Goal: Transaction & Acquisition: Purchase product/service

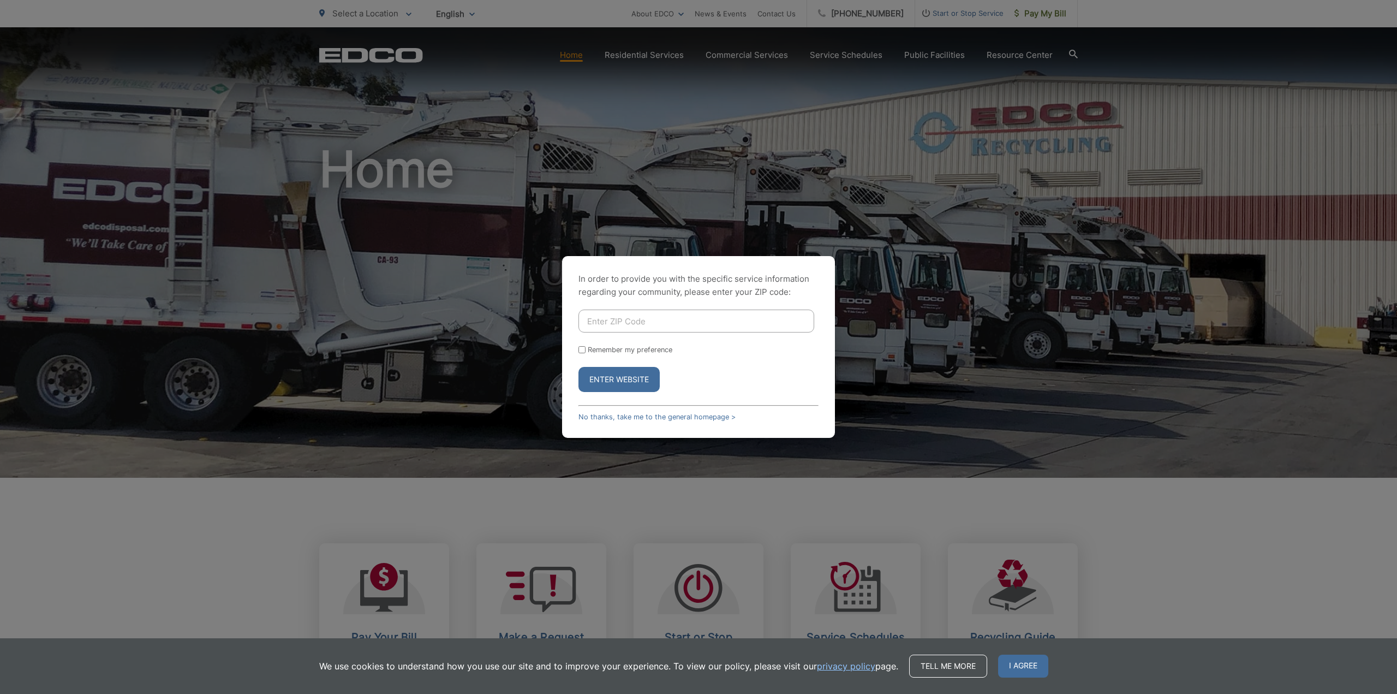
click at [600, 319] on input "Enter ZIP Code" at bounding box center [697, 320] width 236 height 23
type input "92069"
click at [582, 349] on input "Remember my preference" at bounding box center [582, 349] width 7 height 7
checkbox input "true"
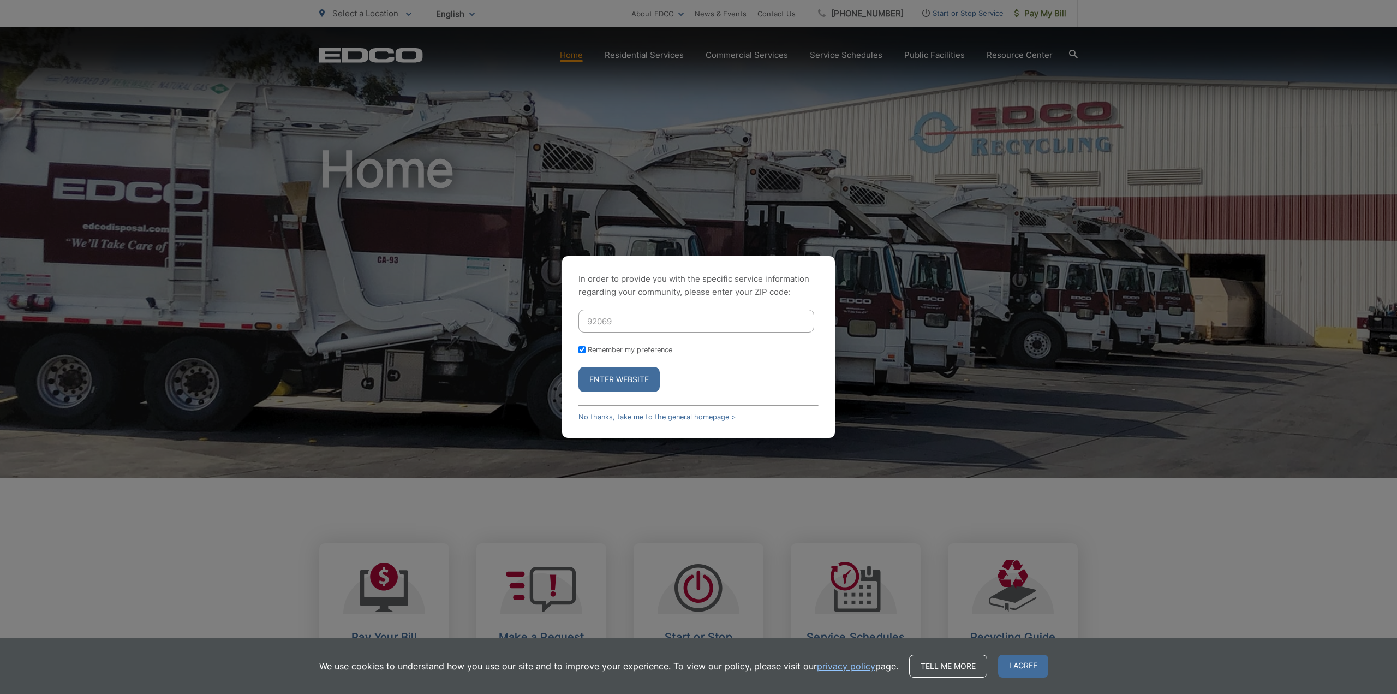
click at [615, 377] on button "Enter Website" at bounding box center [619, 379] width 81 height 25
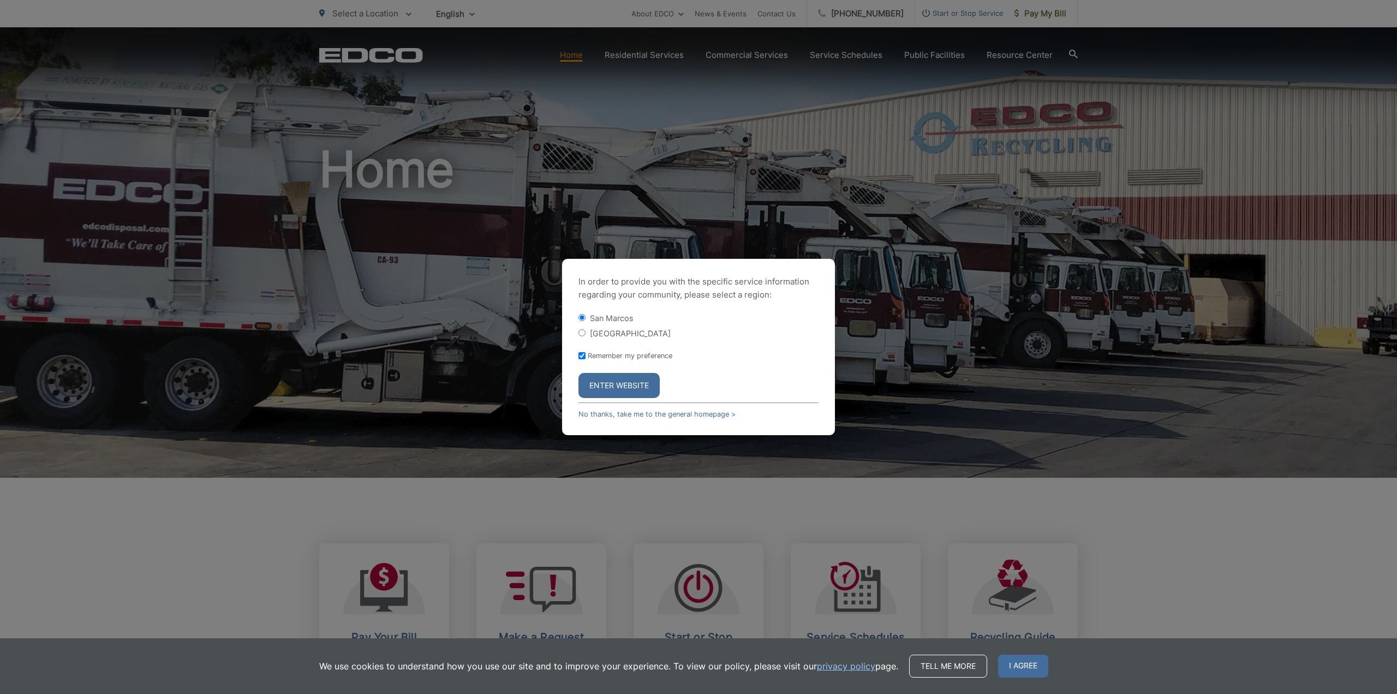
click at [616, 387] on button "Enter Website" at bounding box center [619, 385] width 81 height 25
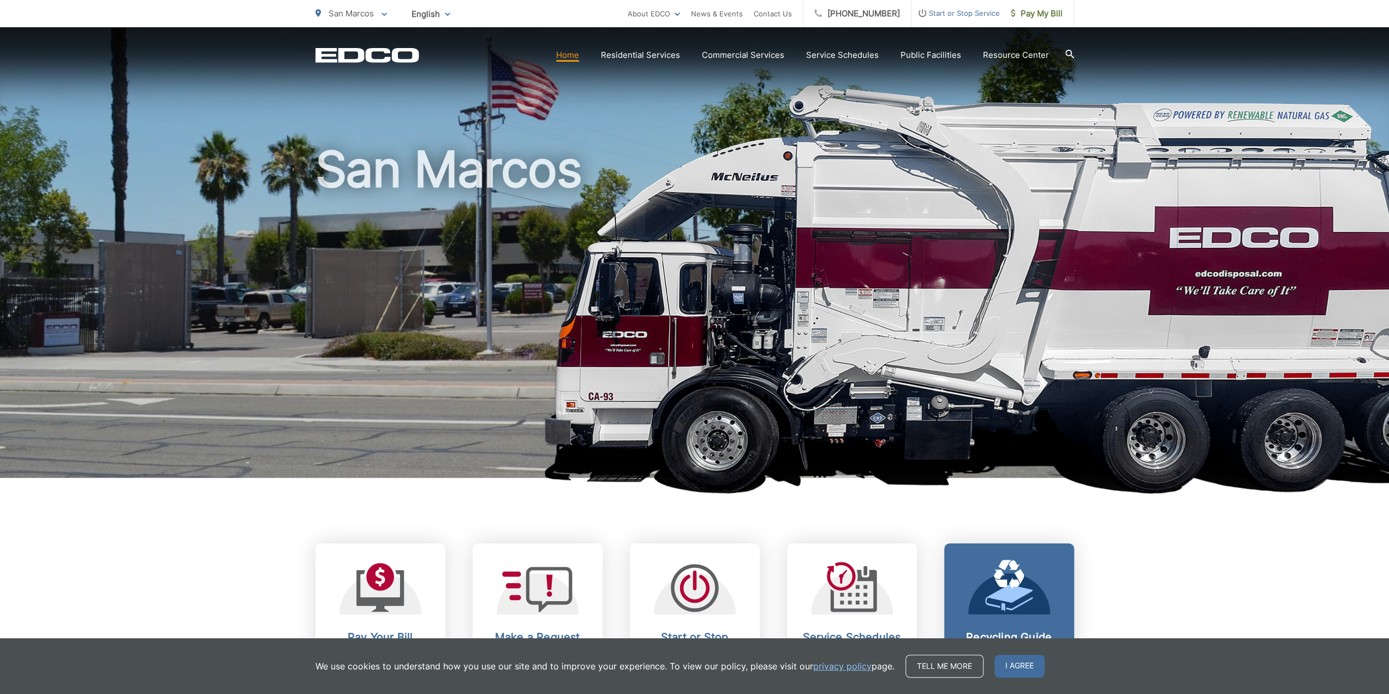
click at [1030, 676] on span "I agree" at bounding box center [1019, 665] width 50 height 23
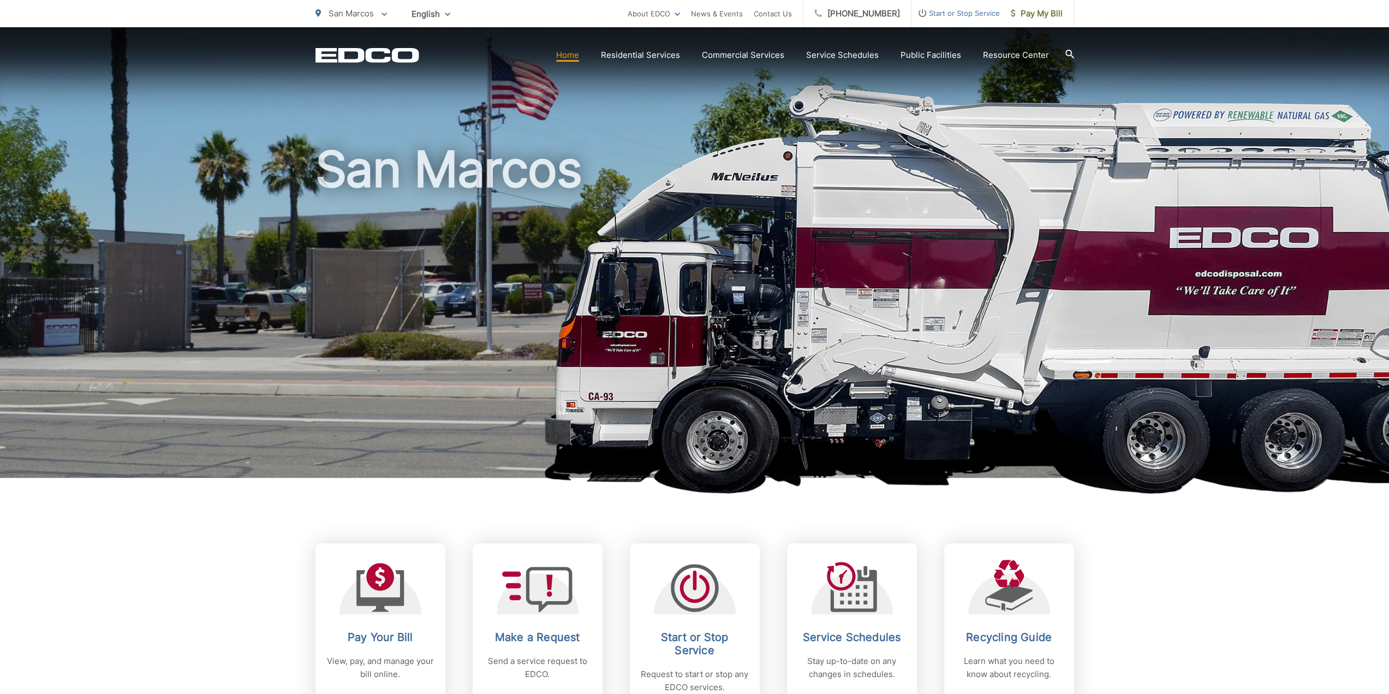
click at [367, 15] on span "San Marcos" at bounding box center [351, 13] width 45 height 10
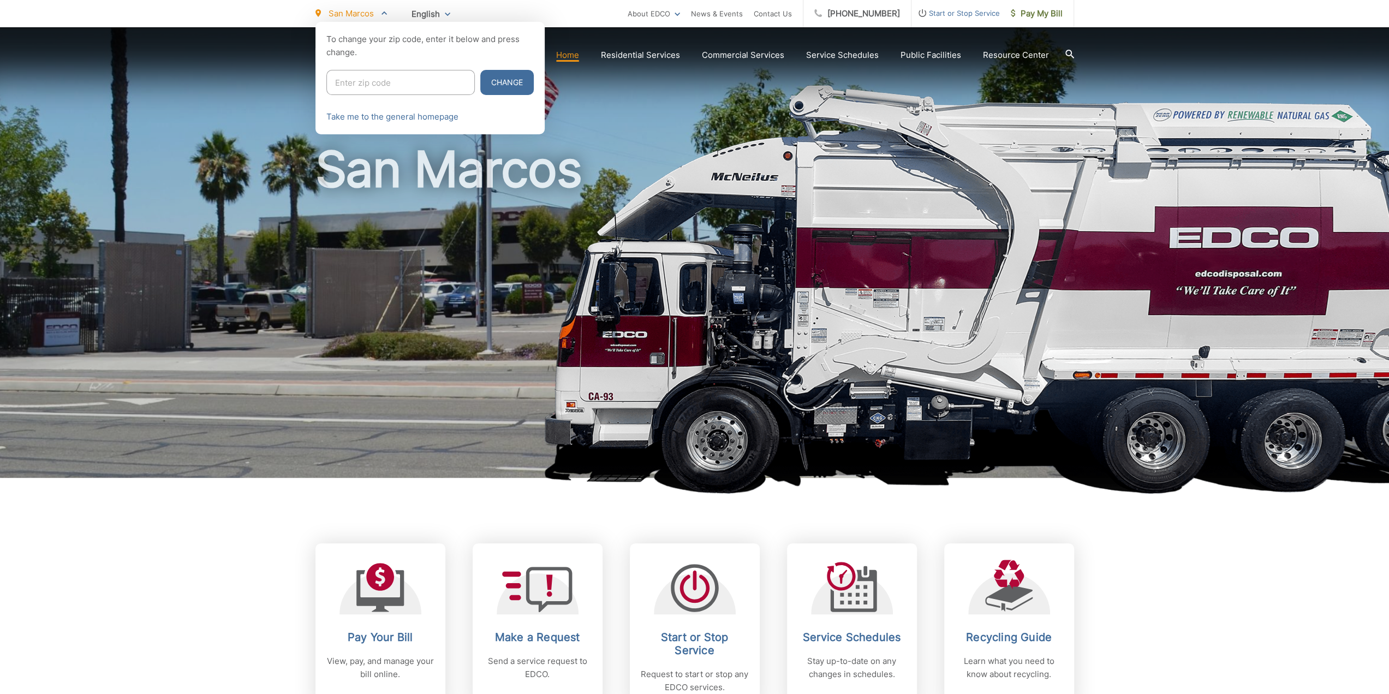
click at [358, 79] on input "Enter zip code" at bounding box center [400, 82] width 148 height 25
type input "92069"
click at [511, 84] on button "Change" at bounding box center [506, 82] width 53 height 25
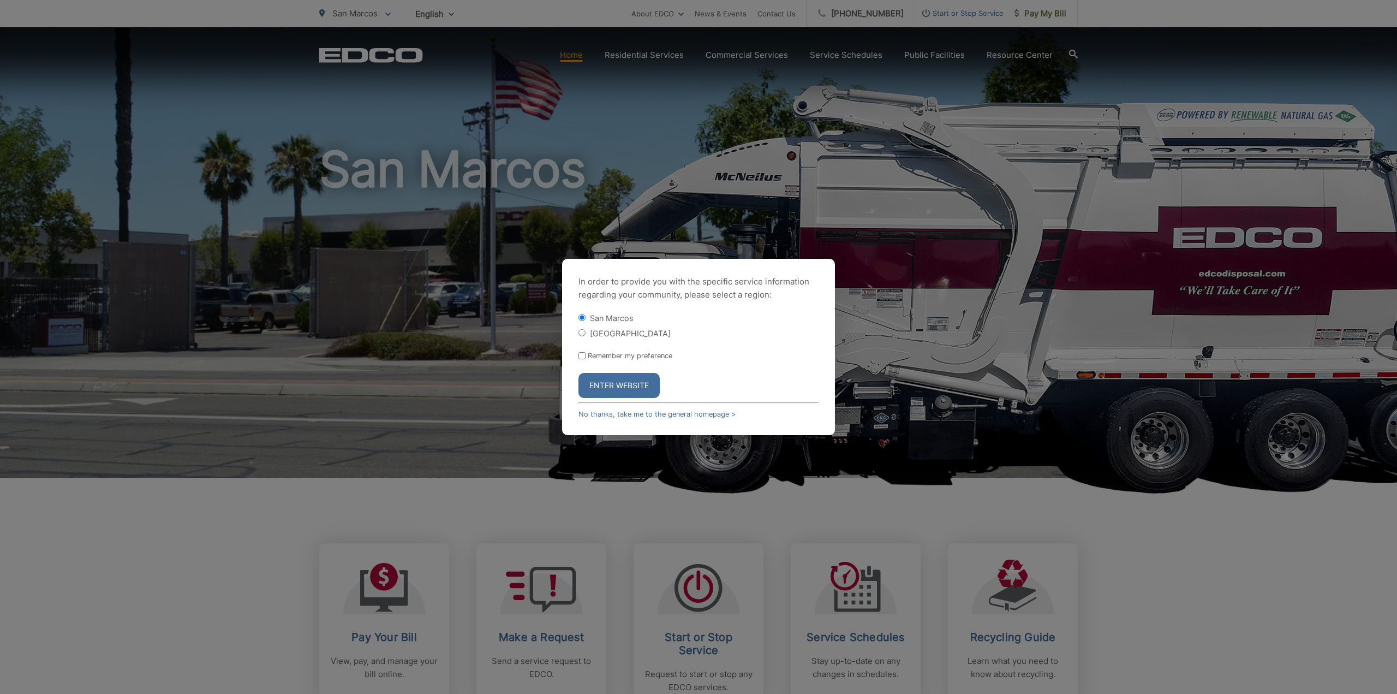
click at [586, 337] on div "[GEOGRAPHIC_DATA]" at bounding box center [699, 332] width 240 height 11
click at [583, 334] on input "[GEOGRAPHIC_DATA]" at bounding box center [582, 332] width 7 height 7
radio input "true"
click at [583, 357] on input "Remember my preference" at bounding box center [582, 355] width 7 height 7
checkbox input "true"
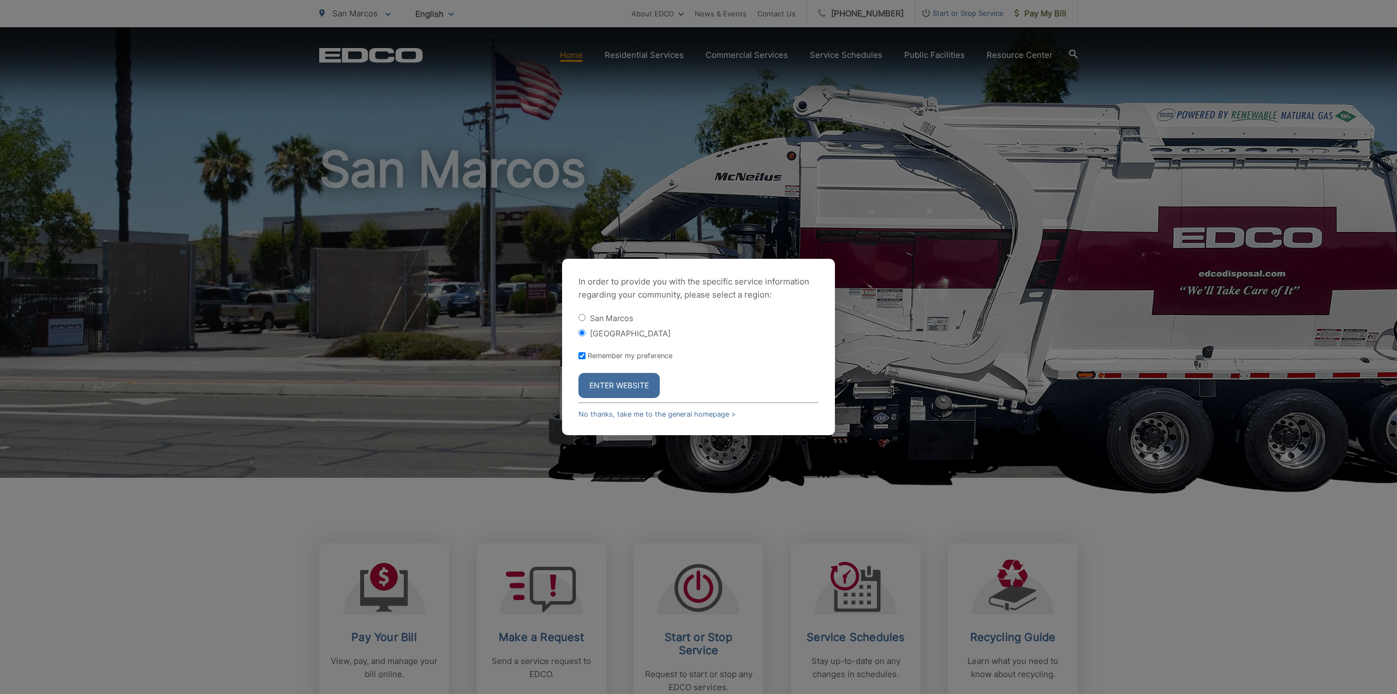
click at [615, 384] on button "Enter Website" at bounding box center [619, 385] width 81 height 25
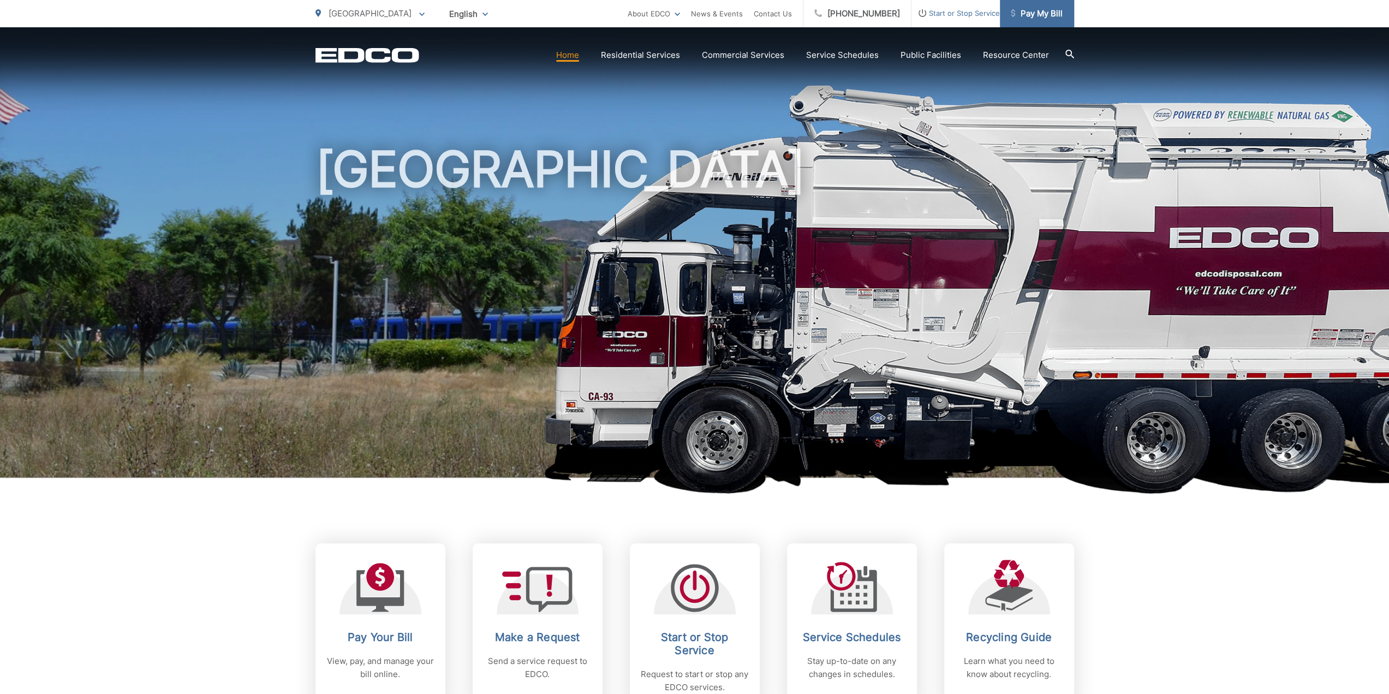
click at [1037, 17] on span "Pay My Bill" at bounding box center [1037, 13] width 52 height 13
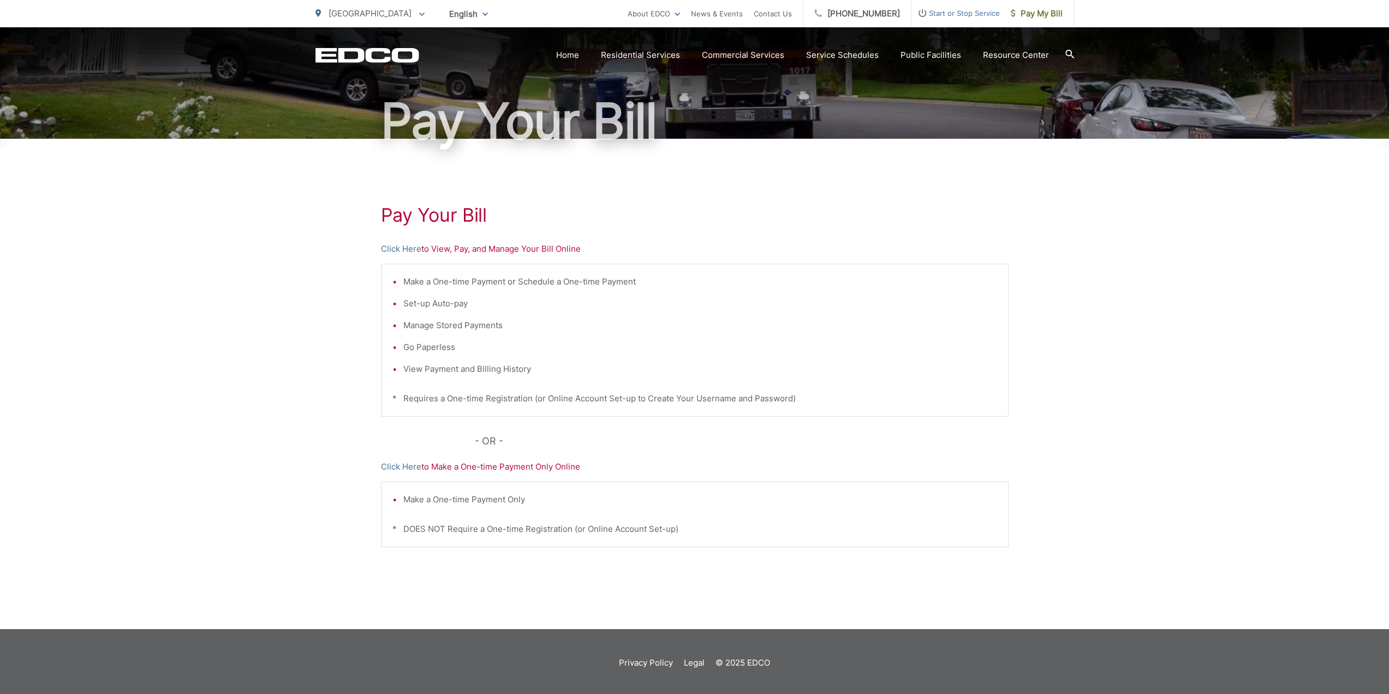
scroll to position [81, 0]
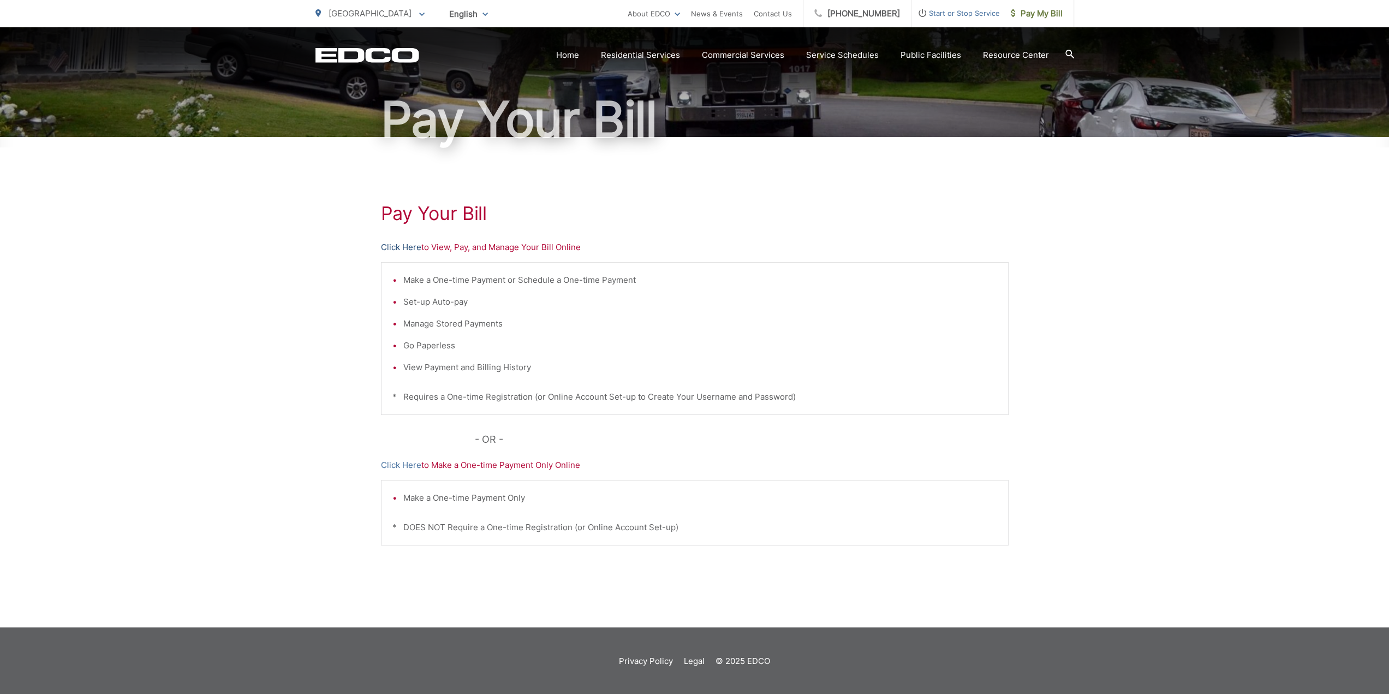
click at [404, 247] on link "Click Here" at bounding box center [401, 247] width 40 height 13
